Goal: Transaction & Acquisition: Purchase product/service

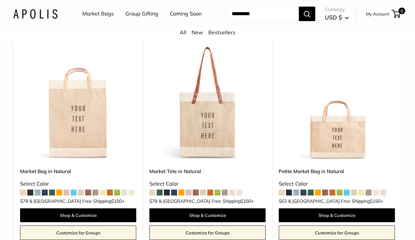
scroll to position [89, 0]
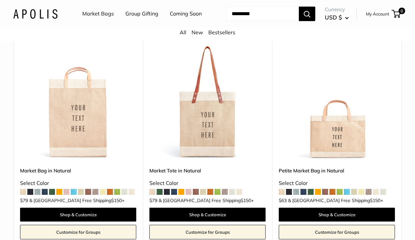
click at [0, 0] on img at bounding box center [0, 0] width 0 height 0
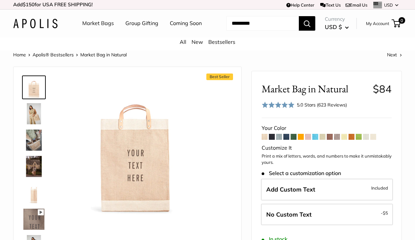
click at [287, 140] on span at bounding box center [286, 137] width 6 height 6
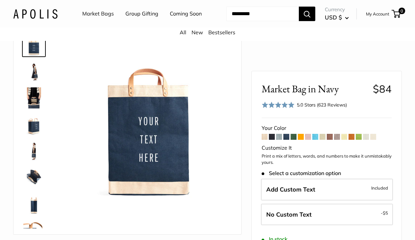
scroll to position [46, 0]
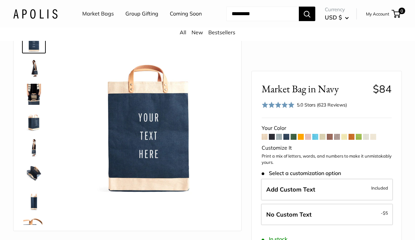
click at [294, 137] on span at bounding box center [294, 137] width 6 height 6
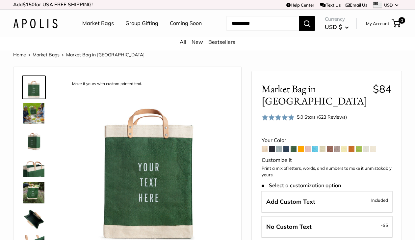
click at [170, 28] on link "Coming Soon" at bounding box center [186, 23] width 32 height 10
